Goal: Information Seeking & Learning: Learn about a topic

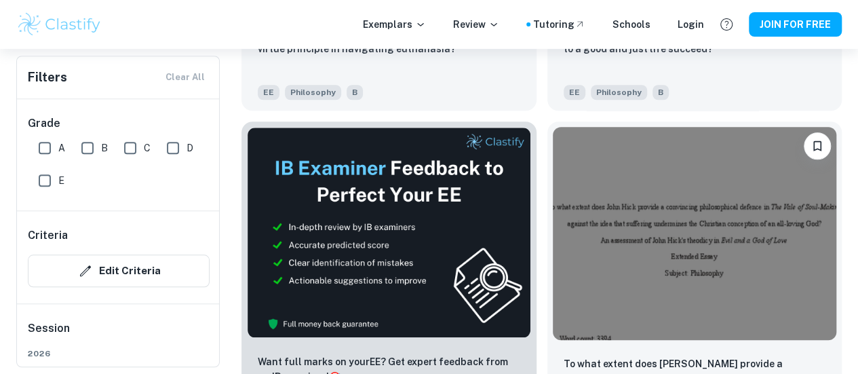
scroll to position [555, 0]
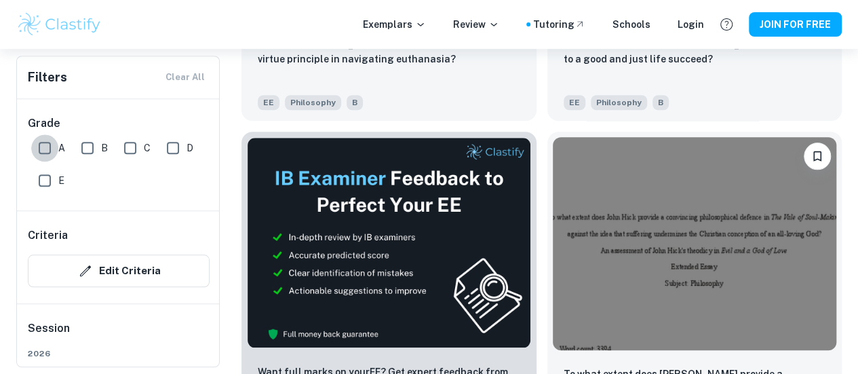
click at [43, 150] on input "A" at bounding box center [44, 147] width 27 height 27
checkbox input "true"
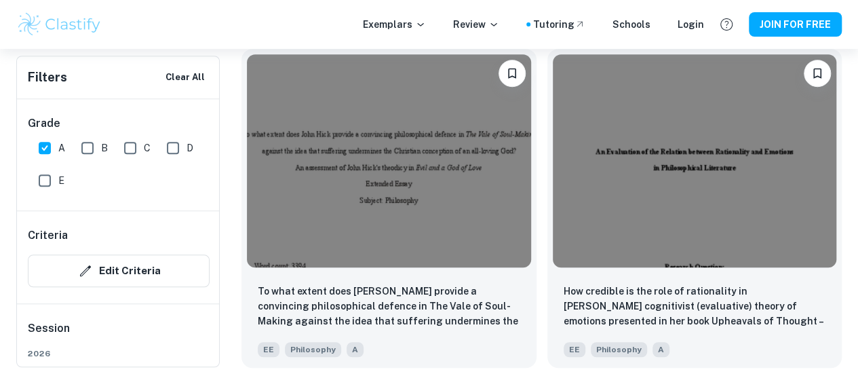
scroll to position [325, 0]
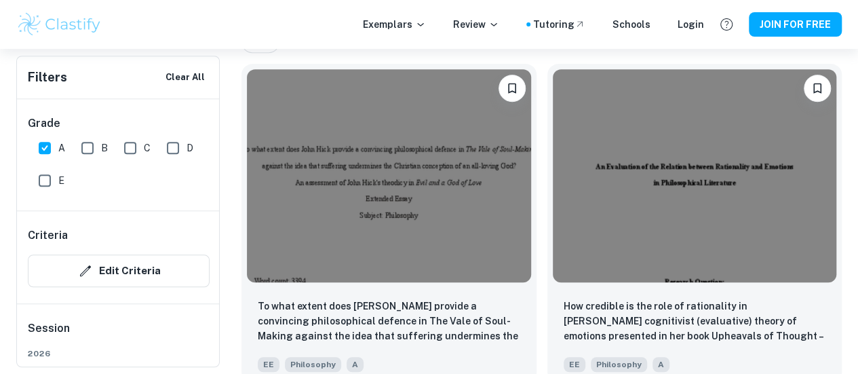
drag, startPoint x: 401, startPoint y: 146, endPoint x: 321, endPoint y: 43, distance: 130.1
click at [321, 43] on div "Exemplars Review Tutoring Schools Login JOIN FOR FREE" at bounding box center [429, 24] width 858 height 49
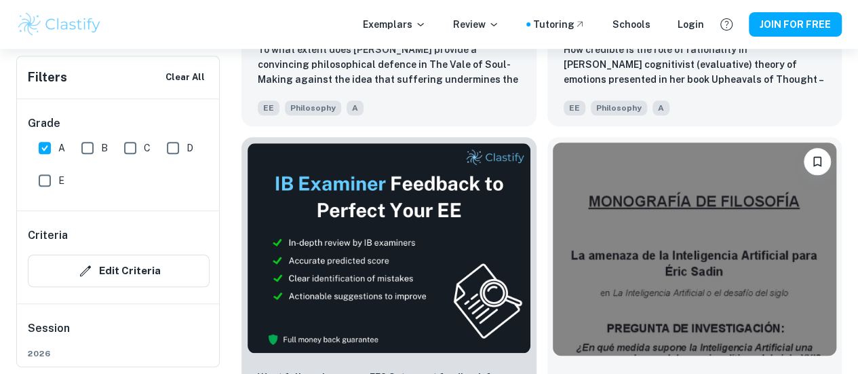
scroll to position [589, 0]
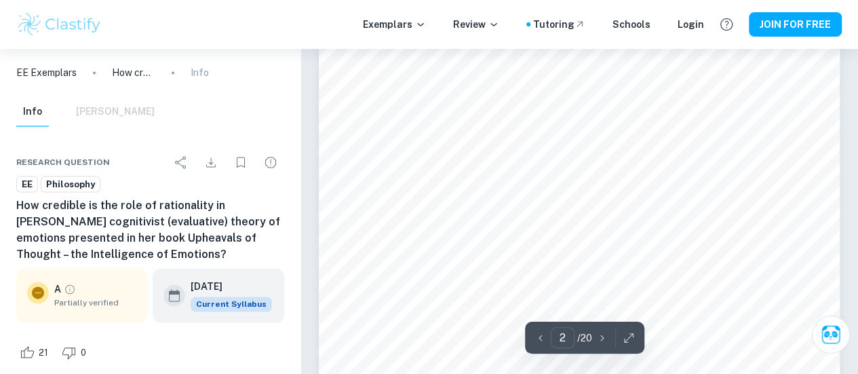
scroll to position [914, 0]
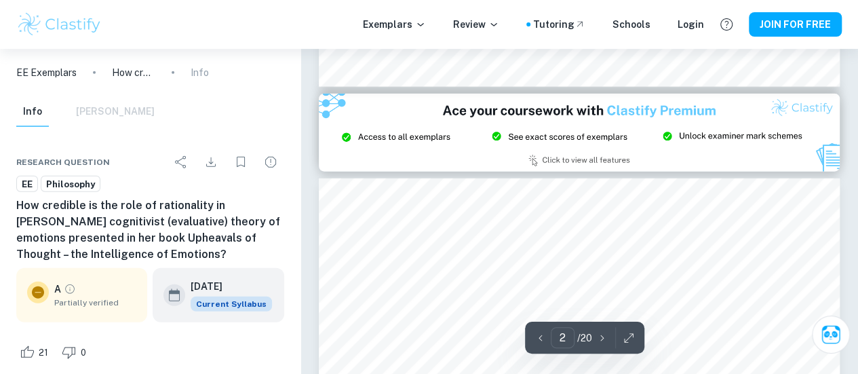
type input "3"
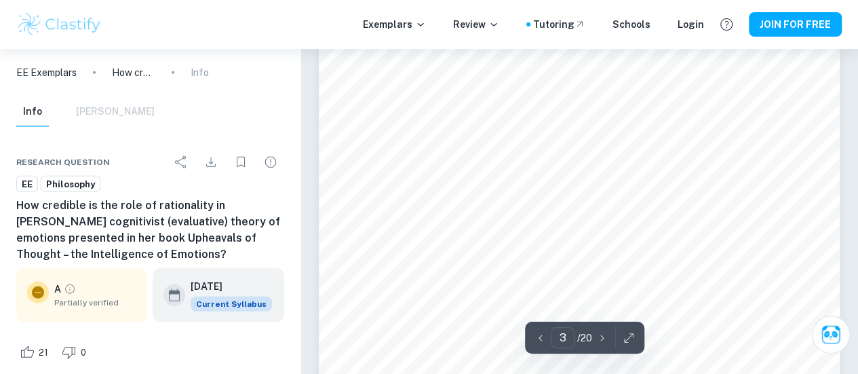
scroll to position [1712, 0]
